Goal: Transaction & Acquisition: Purchase product/service

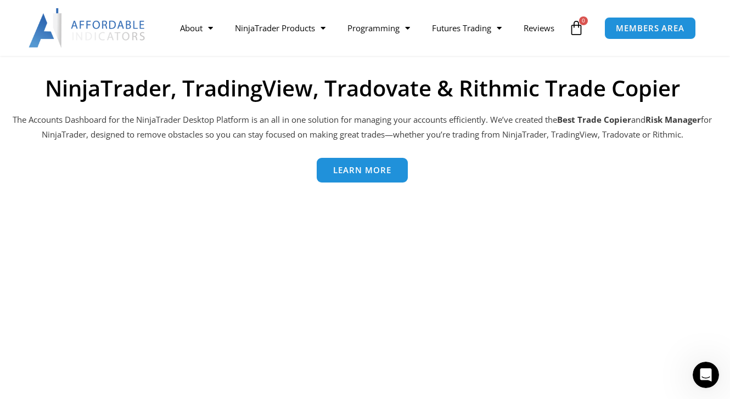
scroll to position [490, 0]
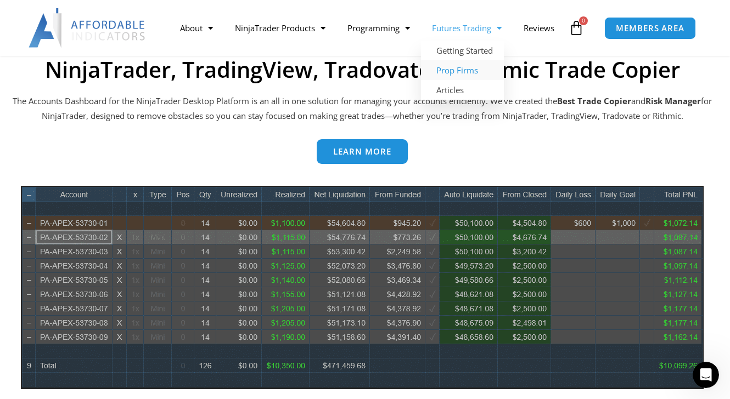
click at [453, 60] on link "Prop Firms" at bounding box center [462, 70] width 83 height 20
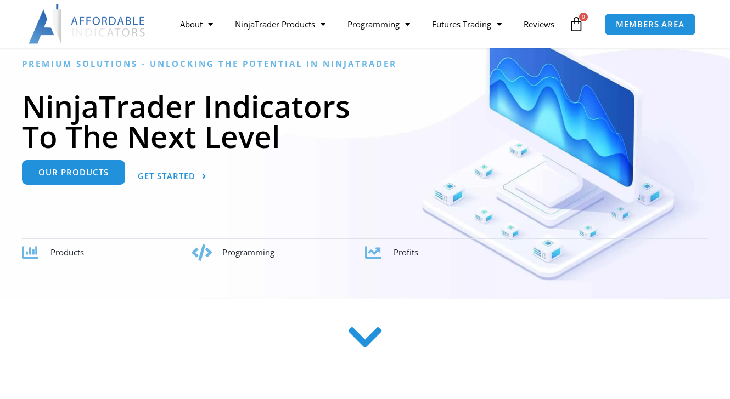
click at [100, 185] on link "Our Products" at bounding box center [73, 172] width 103 height 25
click at [80, 173] on span "Our Products" at bounding box center [73, 172] width 70 height 8
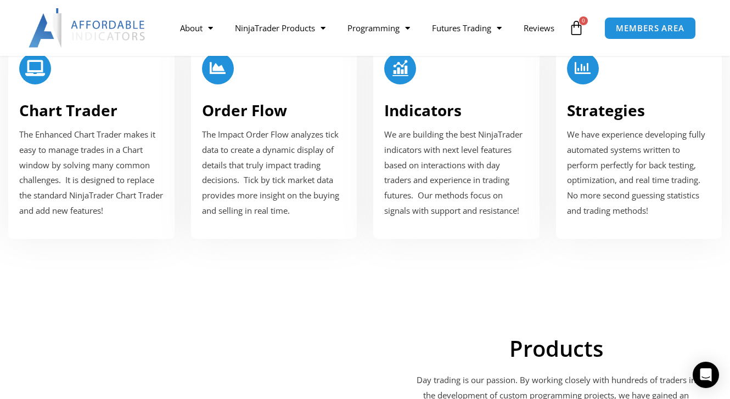
scroll to position [1476, 0]
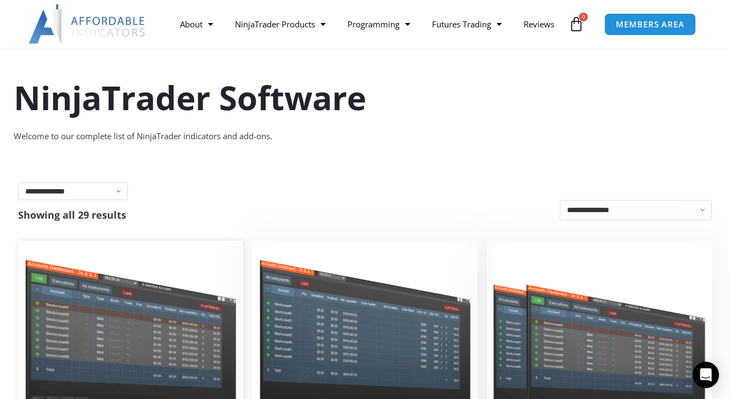
scroll to position [59, 0]
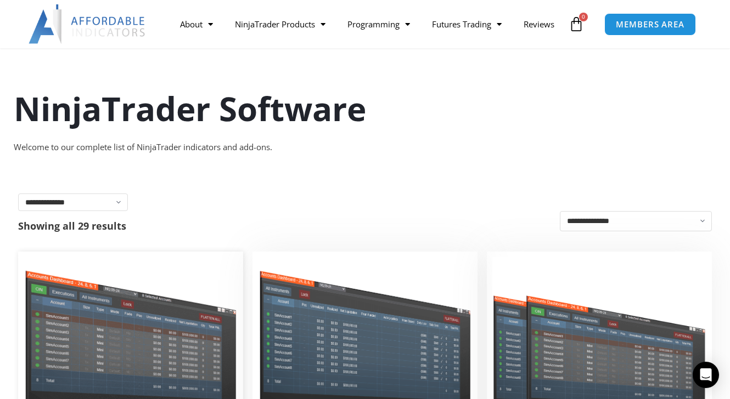
click at [165, 287] on img at bounding box center [131, 342] width 214 height 170
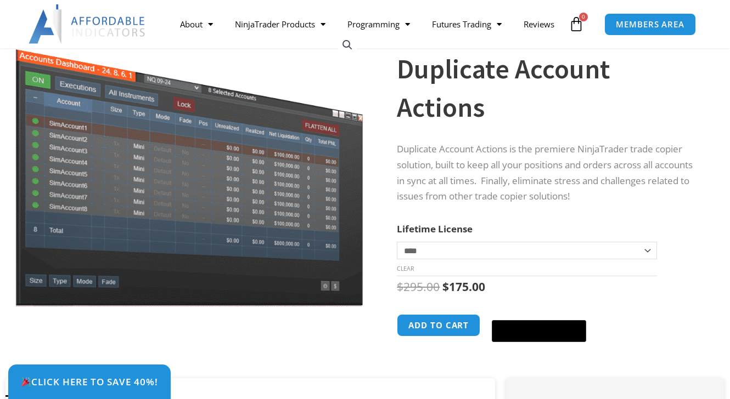
click at [425, 242] on select "**********" at bounding box center [526, 251] width 259 height 18
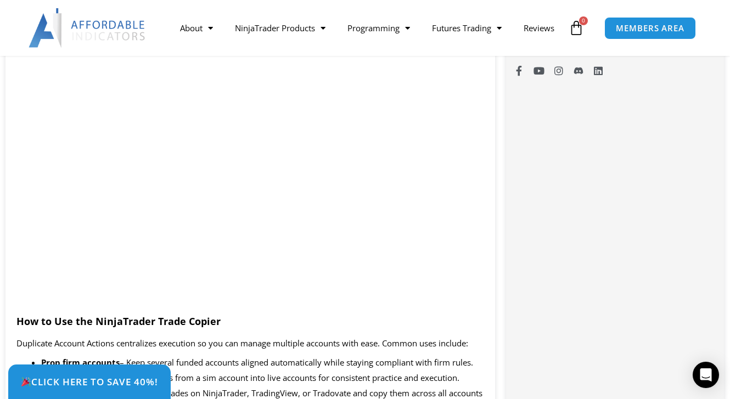
scroll to position [917, 0]
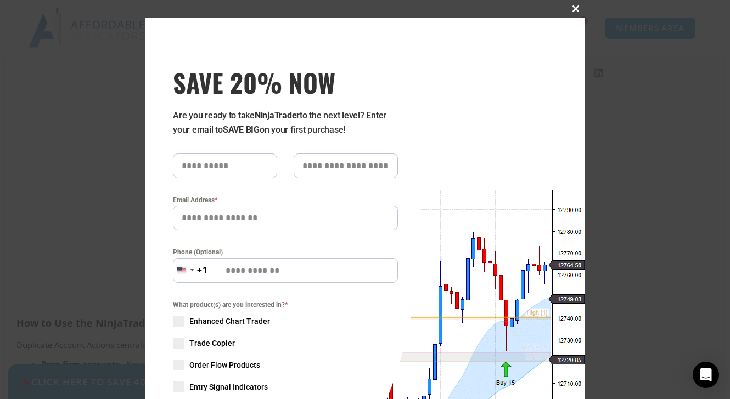
click at [575, 6] on span at bounding box center [576, 8] width 18 height 7
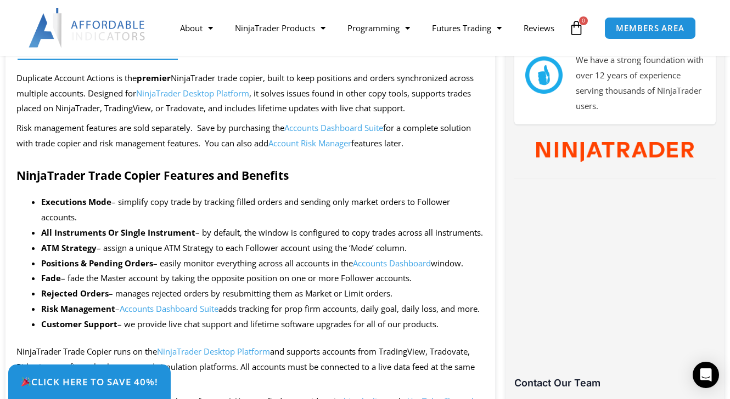
scroll to position [512, 0]
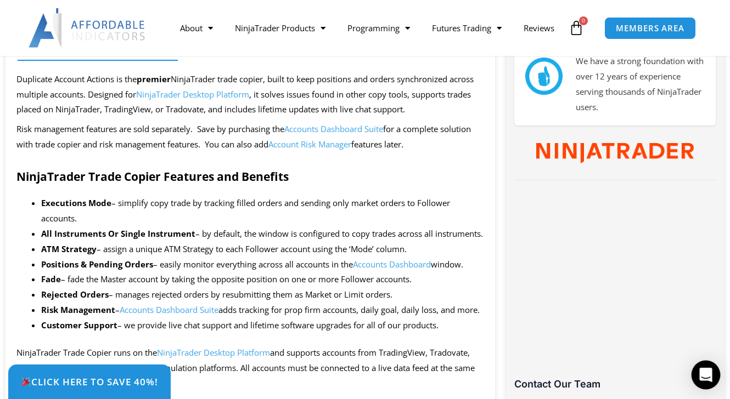
click at [700, 372] on icon "Open Intercom Messenger" at bounding box center [705, 375] width 13 height 14
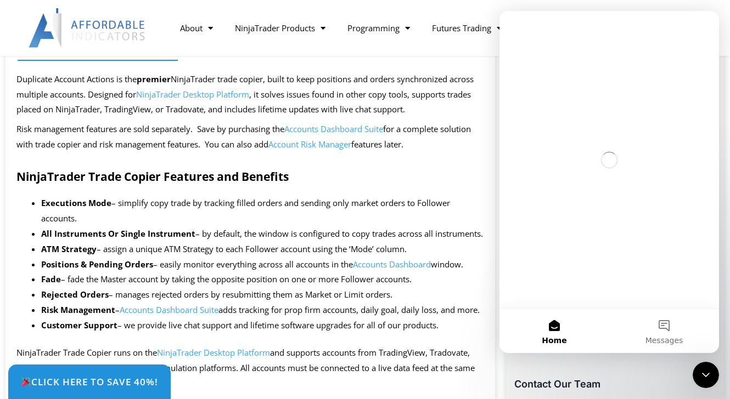
scroll to position [0, 0]
click at [454, 201] on li "Executions Mode – simplify copy trade by tracking filled orders and sending onl…" at bounding box center [262, 211] width 443 height 31
click at [697, 374] on icon "Close Intercom Messenger" at bounding box center [703, 373] width 13 height 13
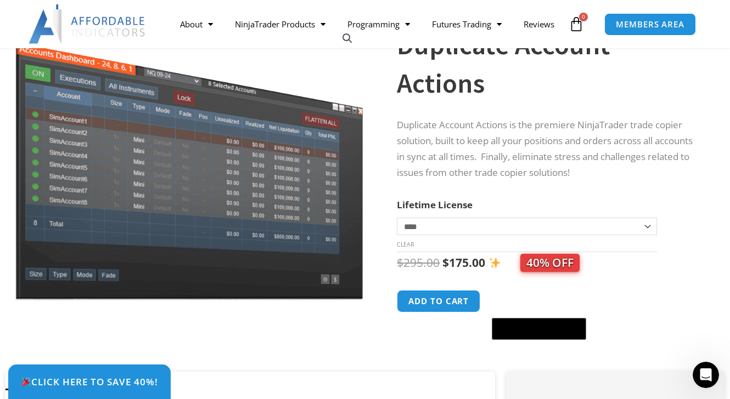
scroll to position [97, 0]
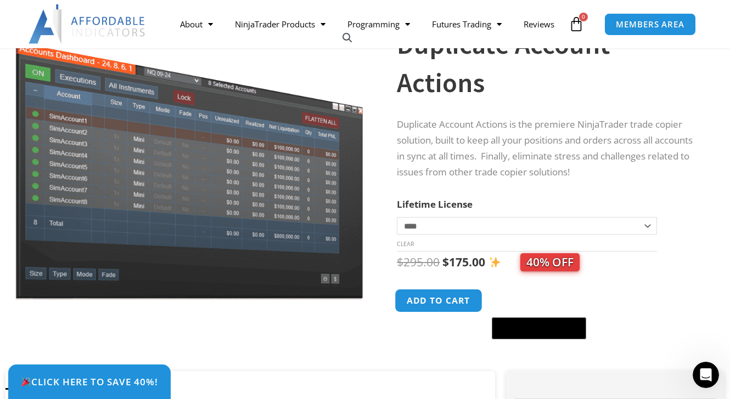
click at [428, 289] on button "Add to cart" at bounding box center [439, 301] width 88 height 24
